Goal: Task Accomplishment & Management: Use online tool/utility

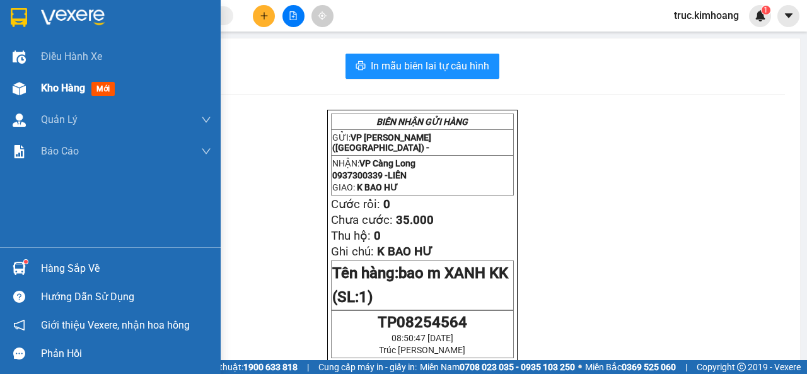
click at [32, 86] on div "Kho hàng mới" at bounding box center [110, 89] width 221 height 32
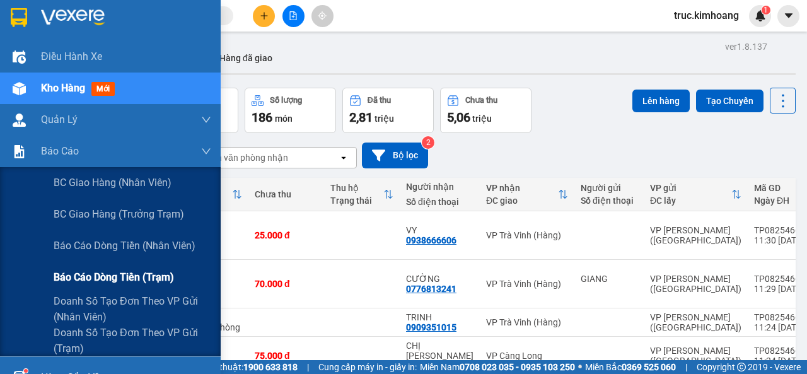
click at [151, 276] on span "Báo cáo dòng tiền (trạm)" at bounding box center [114, 277] width 120 height 16
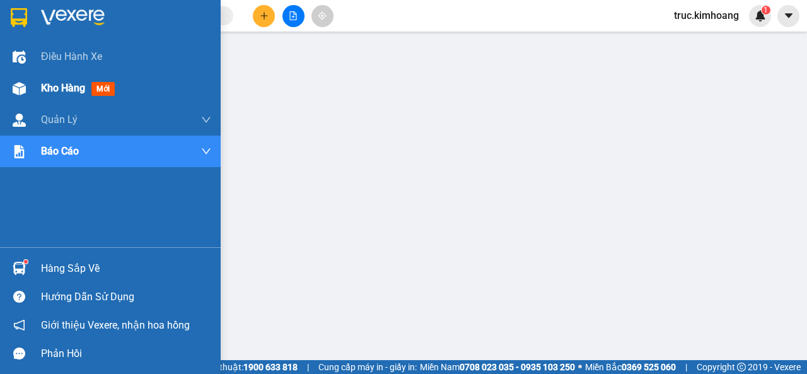
click at [55, 86] on span "Kho hàng" at bounding box center [63, 88] width 44 height 12
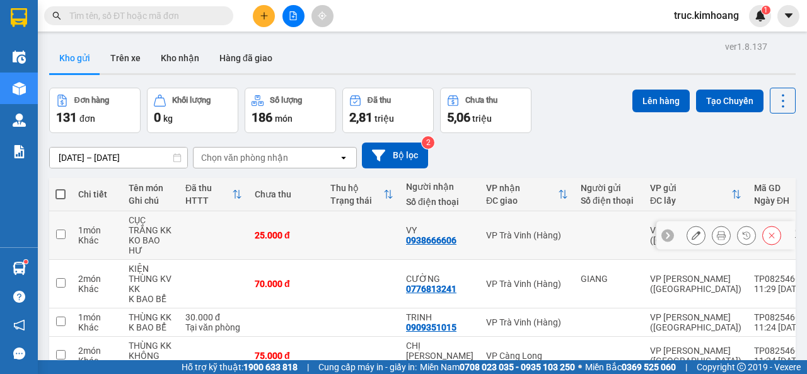
click at [66, 236] on td at bounding box center [60, 235] width 23 height 49
checkbox input "true"
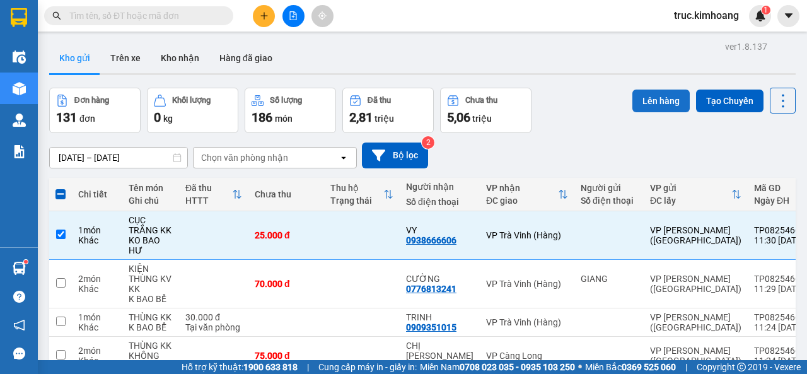
click at [647, 100] on button "Lên hàng" at bounding box center [661, 101] width 57 height 23
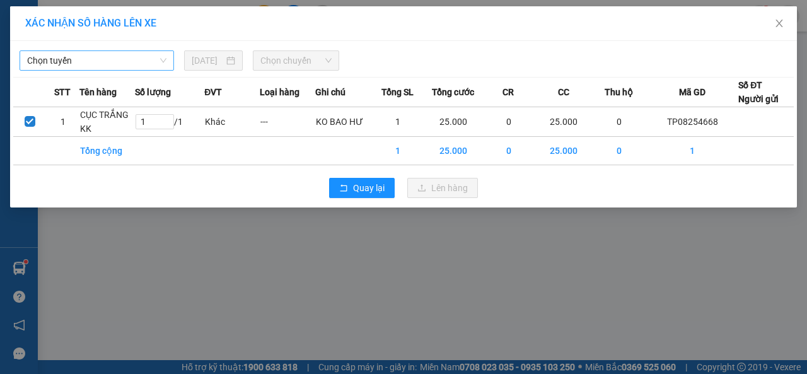
click at [156, 62] on span "Chọn tuyến" at bounding box center [96, 60] width 139 height 19
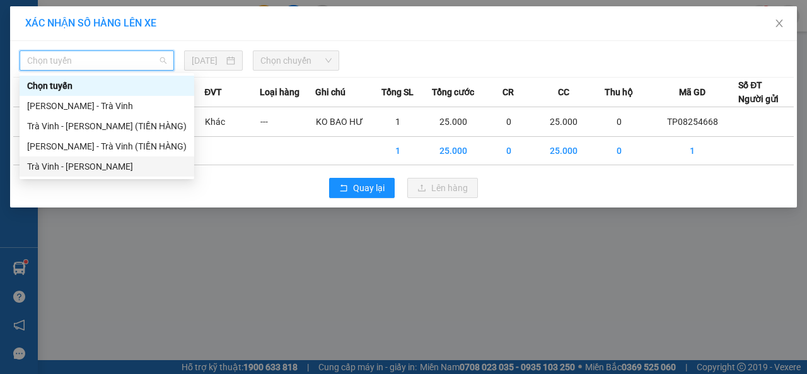
click at [96, 165] on div "Trà Vinh - [PERSON_NAME]" at bounding box center [107, 167] width 160 height 14
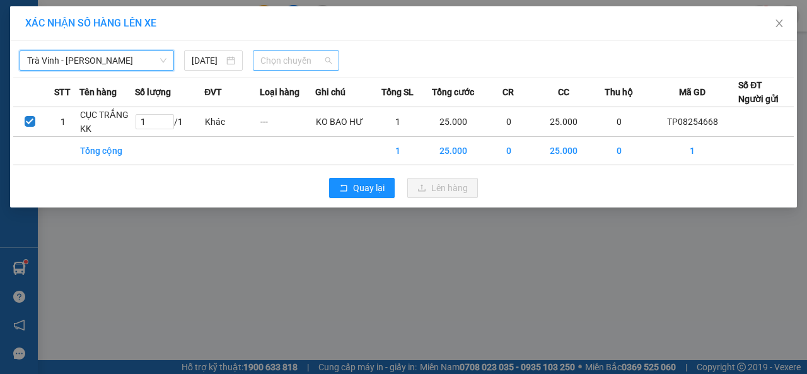
click at [292, 61] on span "Chọn chuyến" at bounding box center [296, 60] width 71 height 19
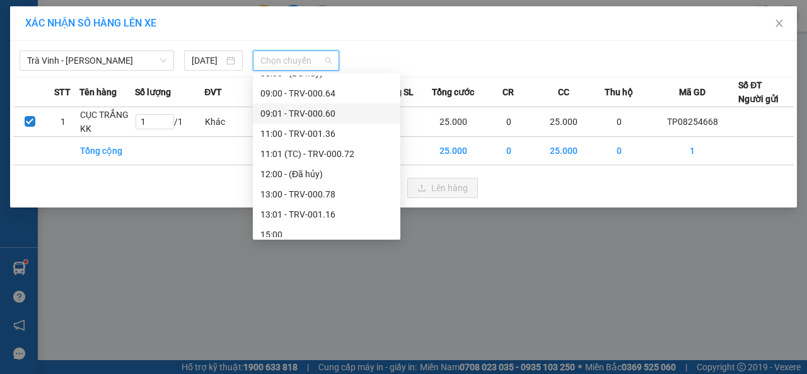
scroll to position [252, 0]
